Goal: Navigation & Orientation: Find specific page/section

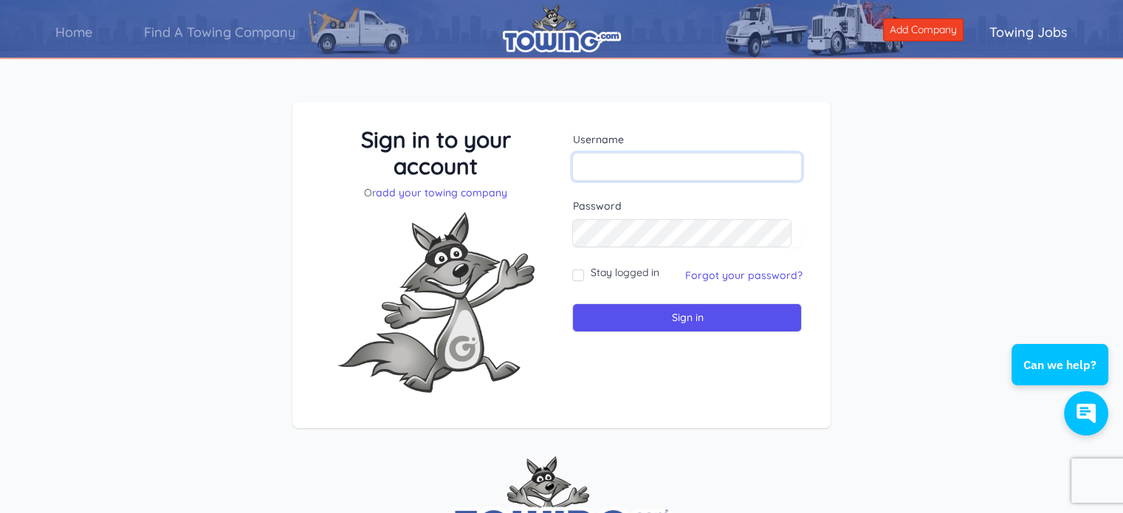
click at [750, 170] on input "text" at bounding box center [687, 167] width 230 height 28
type input "[EMAIL_ADDRESS][DOMAIN_NAME]"
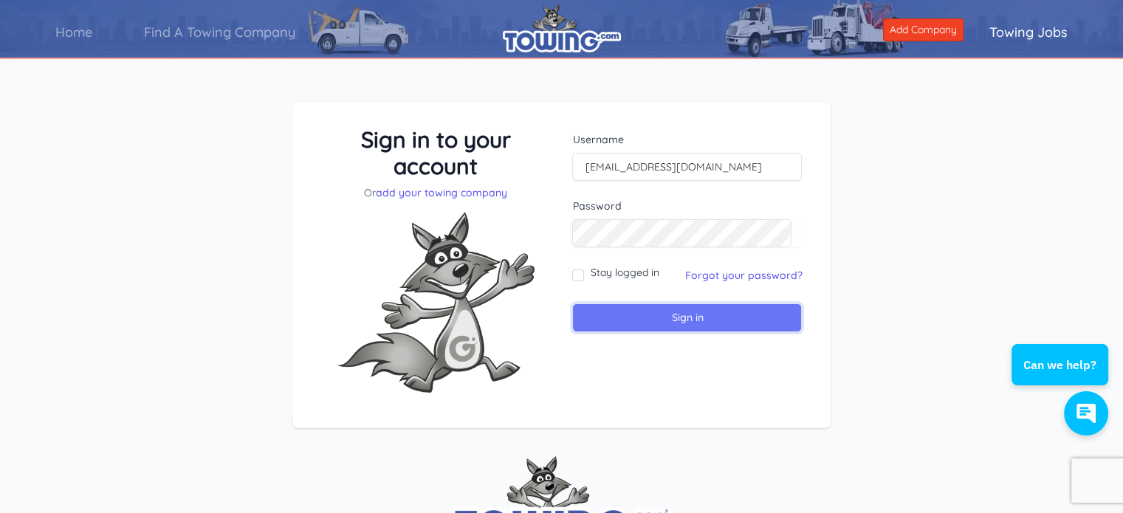
click at [673, 309] on input "Sign in" at bounding box center [687, 317] width 230 height 29
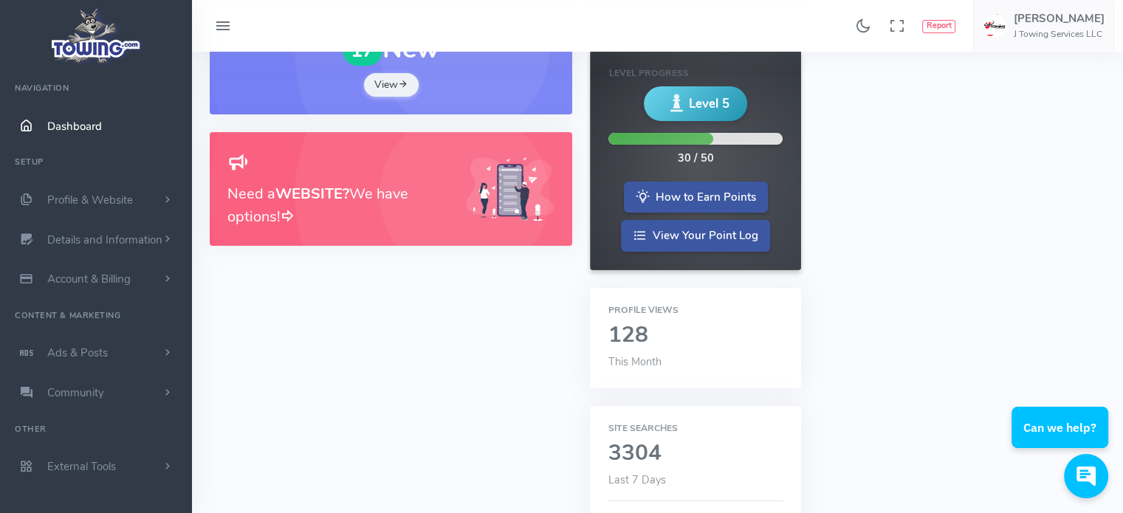
scroll to position [292, 0]
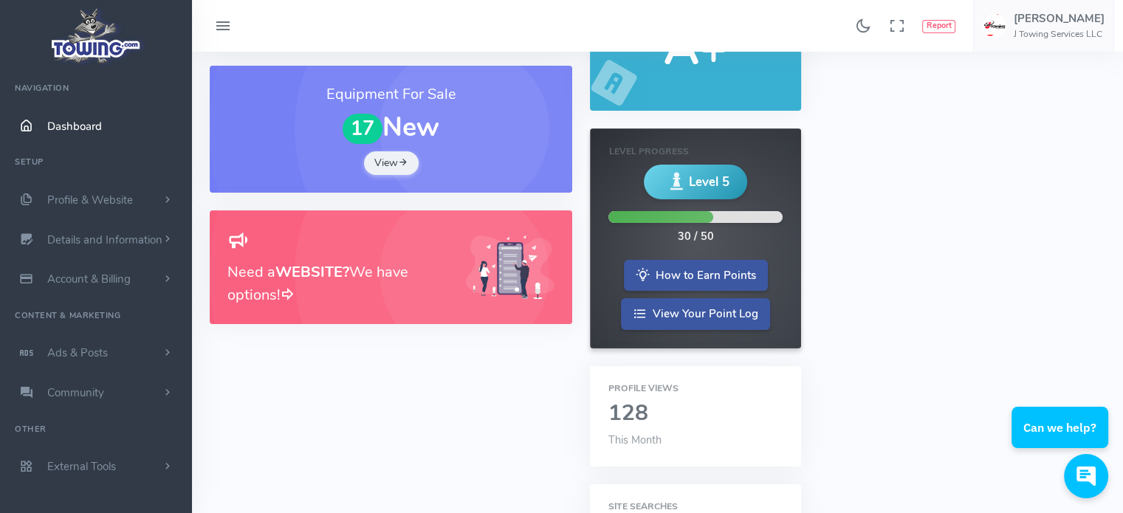
scroll to position [0, 0]
